Goal: Navigation & Orientation: Find specific page/section

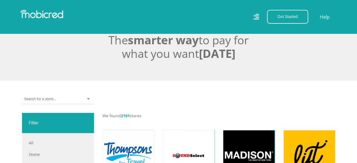
scroll to position [169, 0]
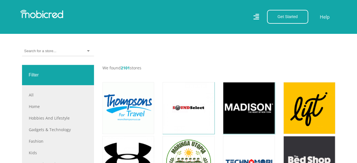
click at [86, 52] on div at bounding box center [58, 51] width 72 height 10
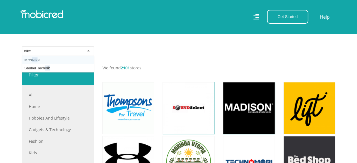
scroll to position [0, 0]
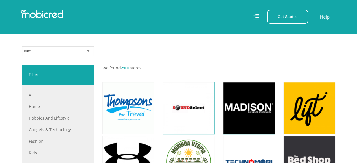
type input "nike"
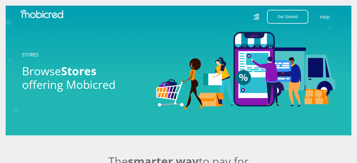
click at [89, 75] on span "Stores" at bounding box center [79, 71] width 36 height 16
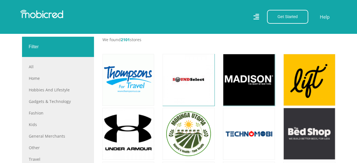
scroll to position [226, 0]
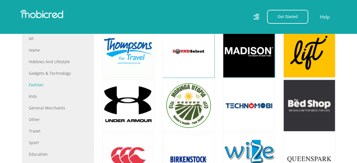
click at [40, 87] on link "Fashion" at bounding box center [58, 85] width 58 height 6
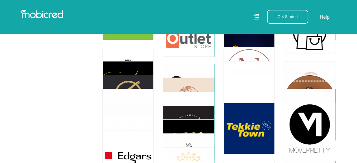
scroll to position [959, 0]
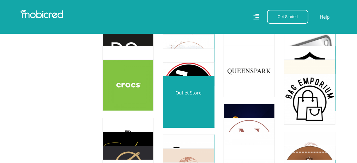
click at [188, 115] on link at bounding box center [188, 102] width 60 height 60
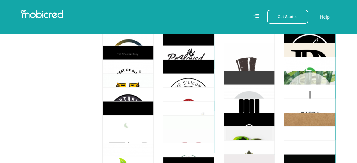
scroll to position [1495, 0]
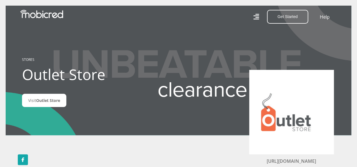
click at [152, 91] on div "STORES Outlet Store Visit Outlet Store" at bounding box center [179, 70] width 322 height 67
